Goal: Task Accomplishment & Management: Manage account settings

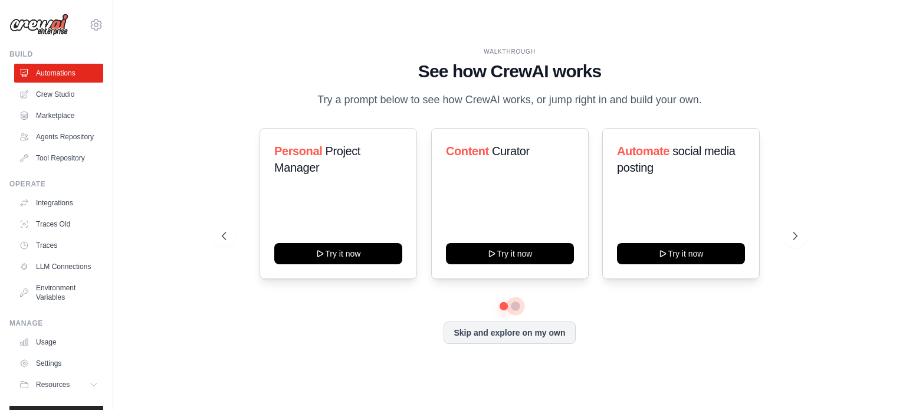
click at [517, 308] on button at bounding box center [515, 305] width 9 height 9
click at [517, 308] on button at bounding box center [515, 305] width 8 height 8
click at [501, 307] on button at bounding box center [503, 305] width 8 height 8
click at [94, 24] on icon at bounding box center [96, 25] width 4 height 4
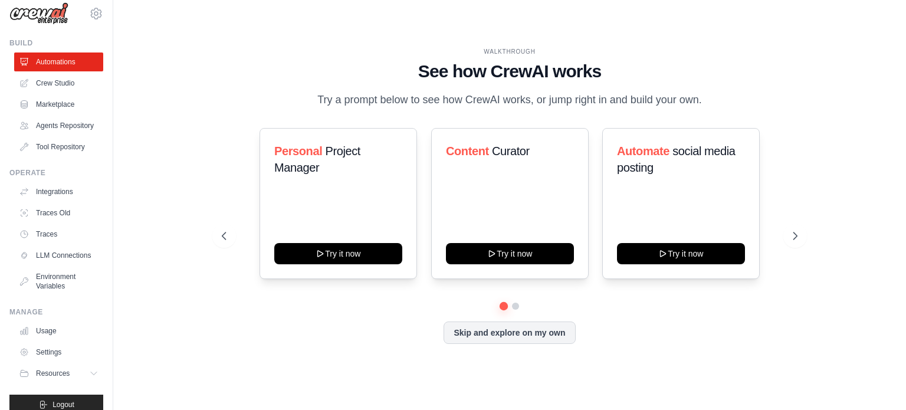
scroll to position [44, 0]
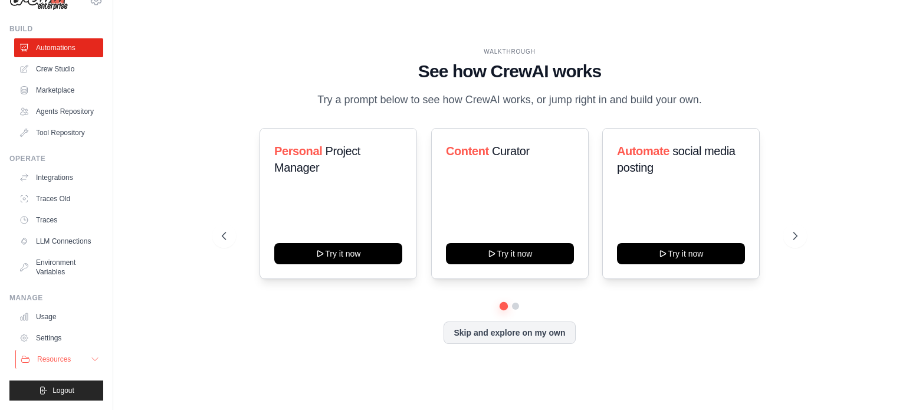
drag, startPoint x: 7, startPoint y: 80, endPoint x: 94, endPoint y: 359, distance: 292.8
click at [94, 359] on div "chandusweety1806@gmail.com Settings Build Automations" at bounding box center [56, 205] width 113 height 410
copy ul "Crew Studio Marketplace Agents Repository Tool Repository Operate Integrations …"
click at [58, 337] on link "Settings" at bounding box center [59, 337] width 89 height 19
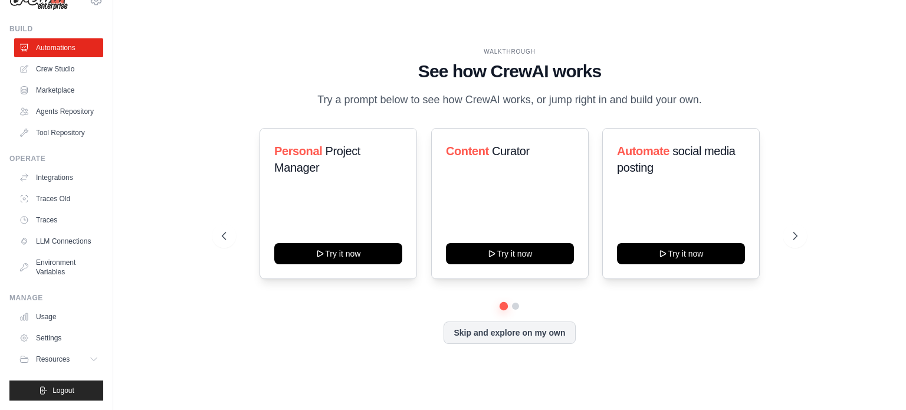
click at [243, 265] on div "Personal Project Manager Try it now Content Curator Try it now Automate social …" at bounding box center [509, 203] width 575 height 151
click at [54, 337] on link "Settings" at bounding box center [59, 337] width 89 height 19
click at [326, 316] on div "Personal Project Manager Try it now Content Curator Try it now Automate social …" at bounding box center [509, 236] width 575 height 216
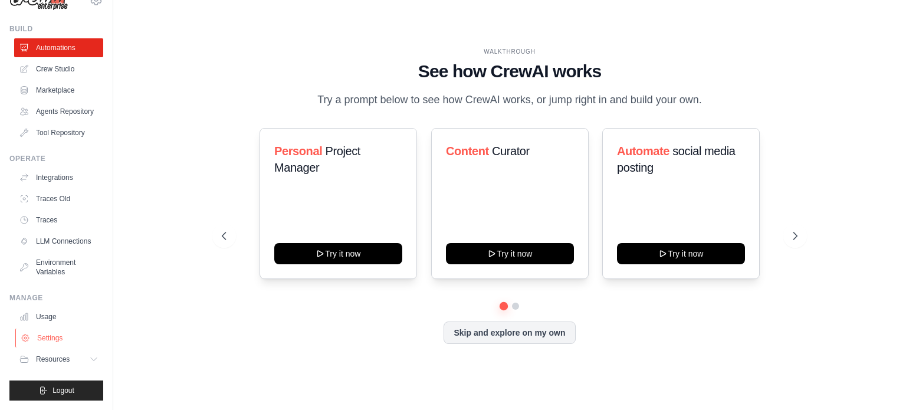
click at [30, 340] on link "Settings" at bounding box center [59, 337] width 89 height 19
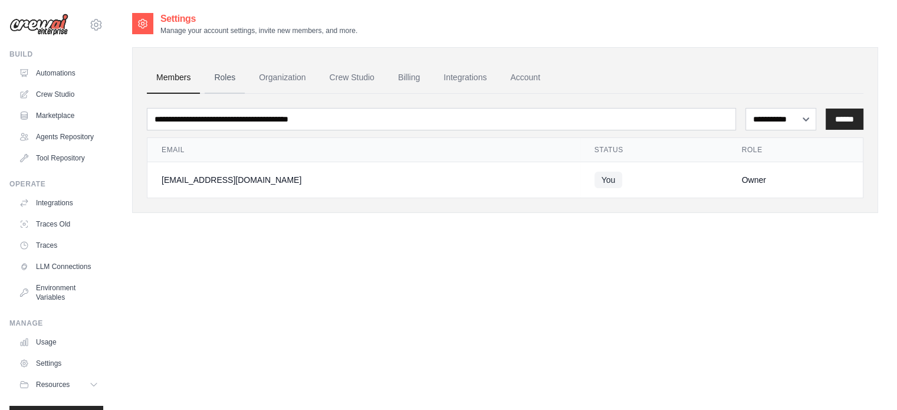
click at [241, 74] on link "Roles" at bounding box center [225, 78] width 40 height 32
click at [285, 78] on link "Organization" at bounding box center [281, 78] width 65 height 32
click at [340, 75] on link "Crew Studio" at bounding box center [352, 78] width 64 height 32
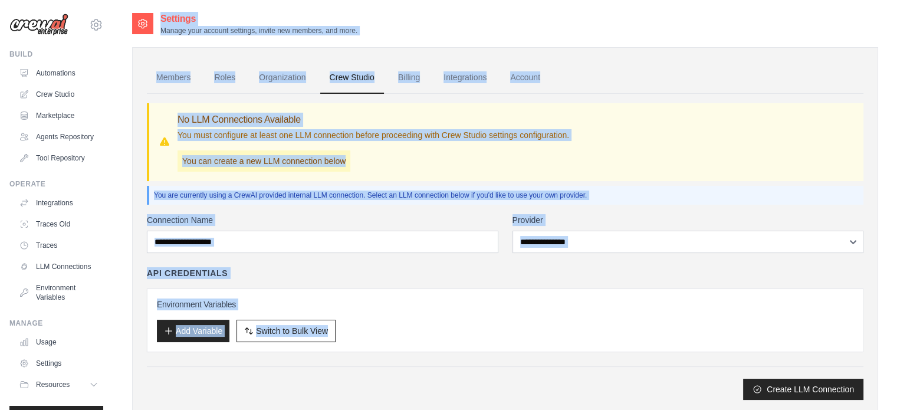
click at [392, 343] on div "Settings Manage your account settings, invite new members, and more. Members Ro…" at bounding box center [505, 223] width 784 height 422
click at [373, 261] on div "**********" at bounding box center [505, 307] width 716 height 186
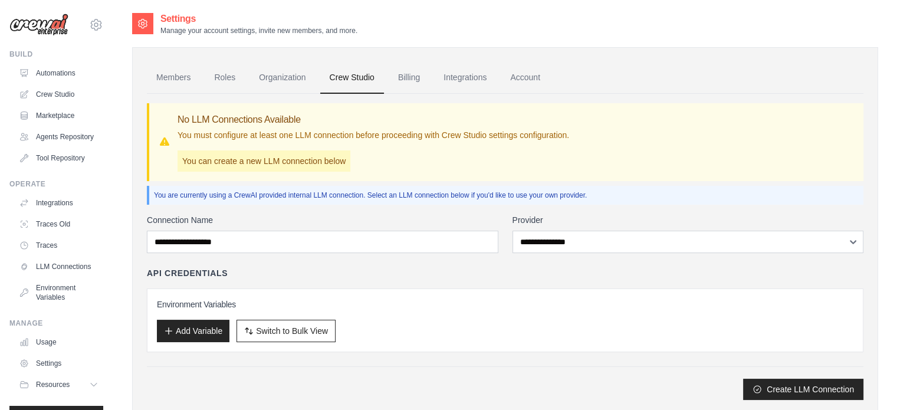
scroll to position [34, 0]
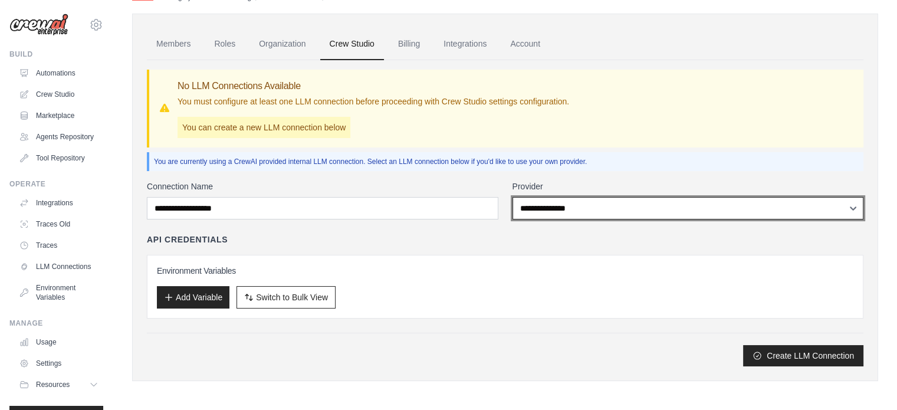
click at [583, 212] on select "**********" at bounding box center [687, 208] width 351 height 22
select select "******"
click at [512, 197] on select "**********" at bounding box center [687, 208] width 351 height 22
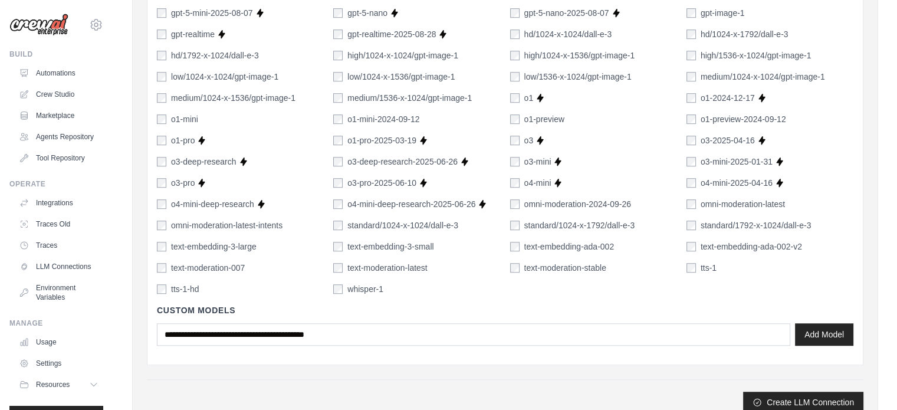
scroll to position [861, 0]
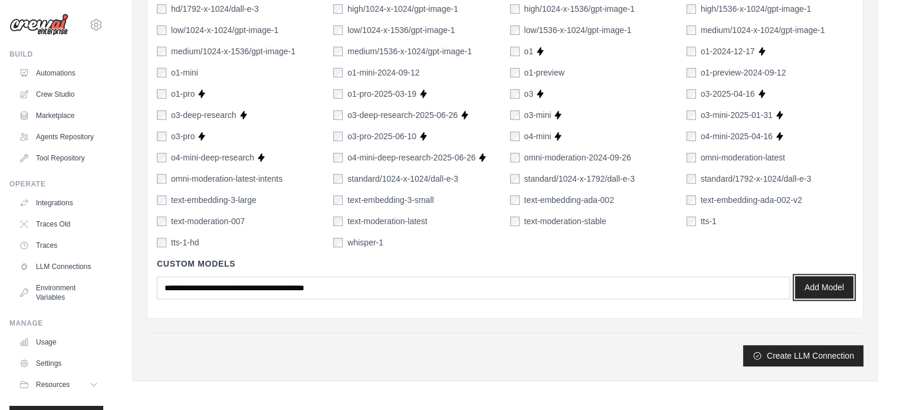
click at [825, 284] on button "Add Model" at bounding box center [824, 287] width 58 height 22
